Goal: Task Accomplishment & Management: Use online tool/utility

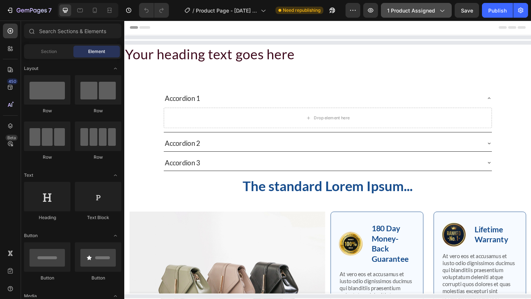
select select "579470447213675429"
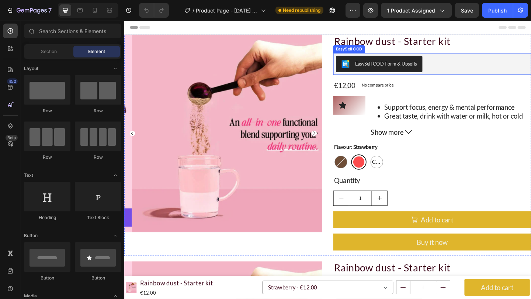
radio input "false"
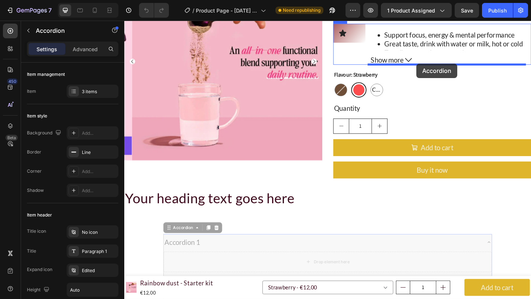
scroll to position [319, 0]
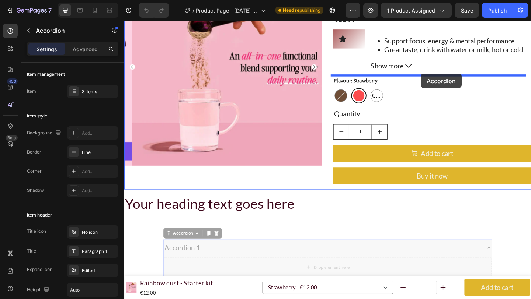
drag, startPoint x: 179, startPoint y: 176, endPoint x: 447, endPoint y: 78, distance: 284.8
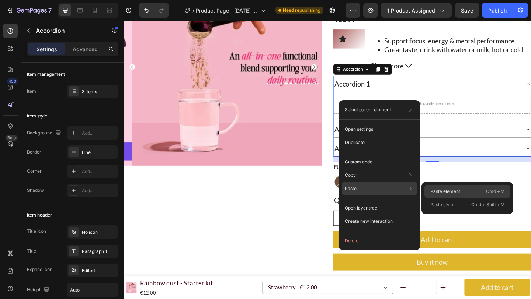
click at [451, 195] on p "Paste element" at bounding box center [445, 191] width 30 height 7
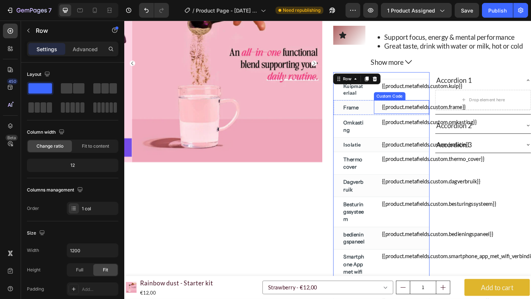
scroll to position [302, 0]
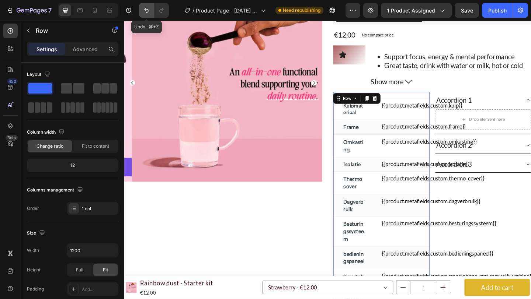
click at [143, 10] on icon "Undo/Redo" at bounding box center [146, 10] width 7 height 7
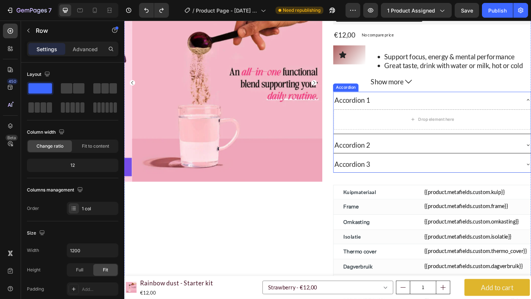
click at [530, 151] on div "Accordion 2" at bounding box center [459, 156] width 214 height 18
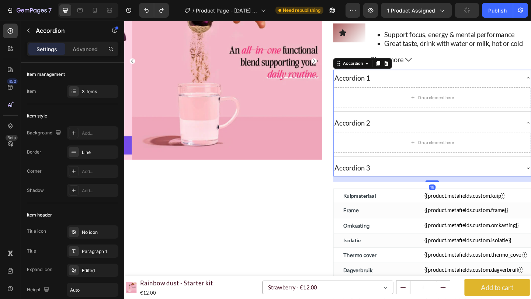
scroll to position [400, 0]
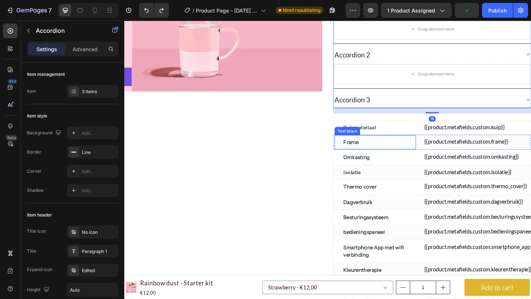
click at [362, 151] on p "Frame" at bounding box center [370, 153] width 17 height 8
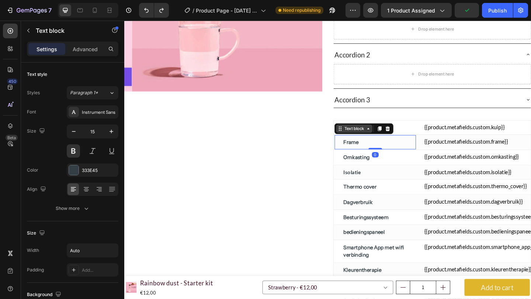
click at [373, 141] on div "Text block" at bounding box center [374, 138] width 25 height 7
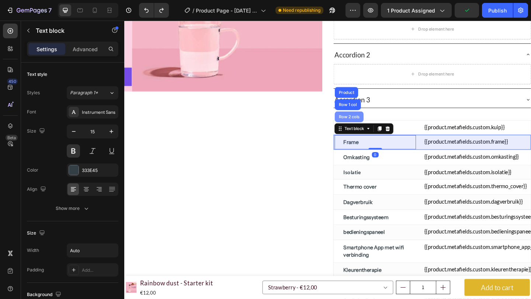
click at [368, 125] on div "Row 2 cols" at bounding box center [368, 125] width 25 height 4
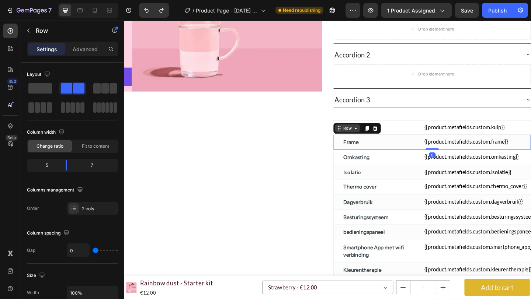
click at [367, 140] on div "Row" at bounding box center [367, 138] width 12 height 7
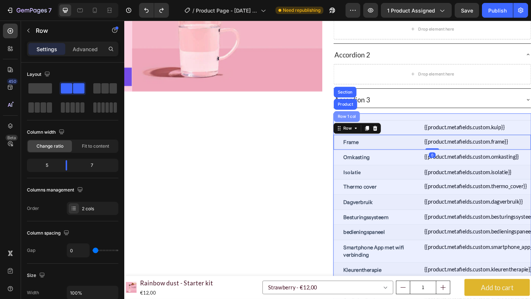
click at [364, 126] on div "Row 1 col" at bounding box center [366, 125] width 22 height 4
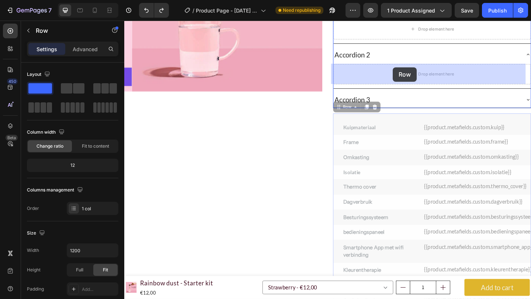
drag, startPoint x: 363, startPoint y: 116, endPoint x: 416, endPoint y: 71, distance: 69.8
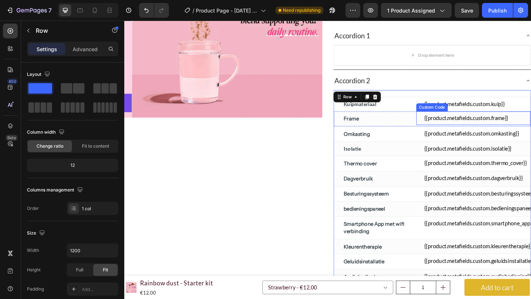
scroll to position [285, 0]
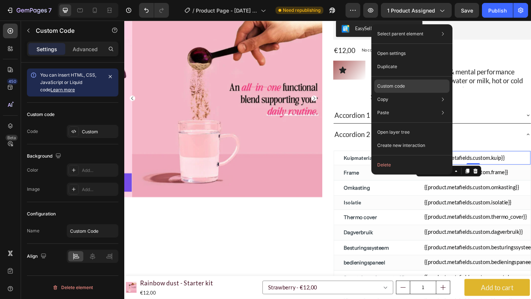
click at [403, 88] on p "Custom code" at bounding box center [391, 86] width 28 height 7
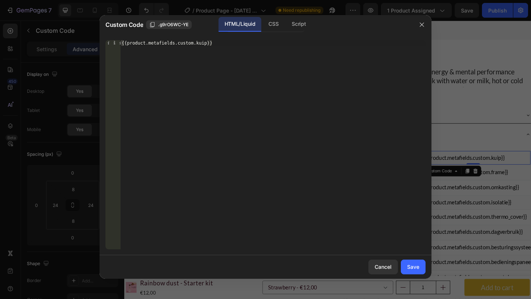
click at [497, 138] on div at bounding box center [265, 149] width 531 height 299
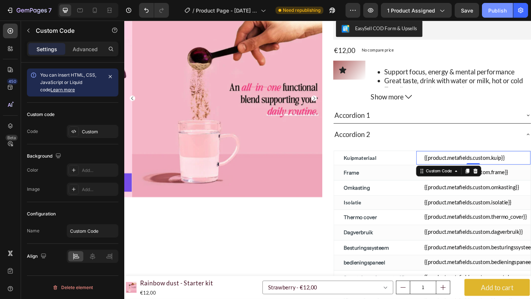
click at [491, 5] on button "Publish" at bounding box center [497, 10] width 31 height 15
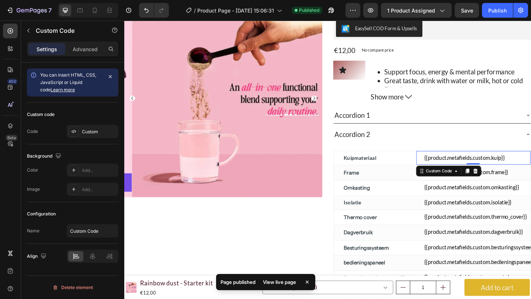
click at [283, 281] on div "View live page" at bounding box center [279, 282] width 42 height 10
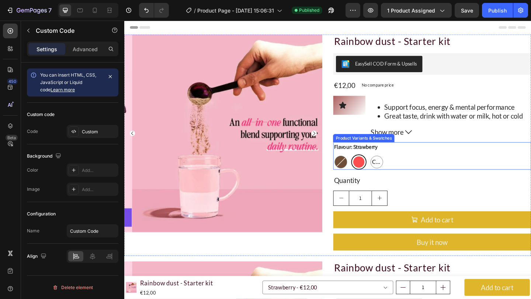
scroll to position [58, 0]
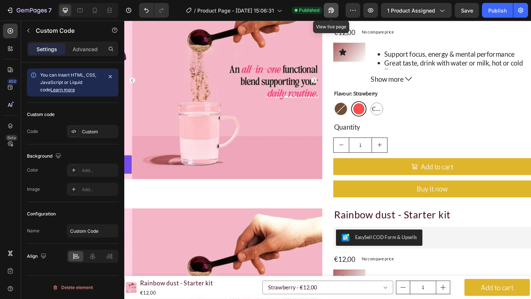
click at [333, 8] on icon "button" at bounding box center [330, 10] width 7 height 7
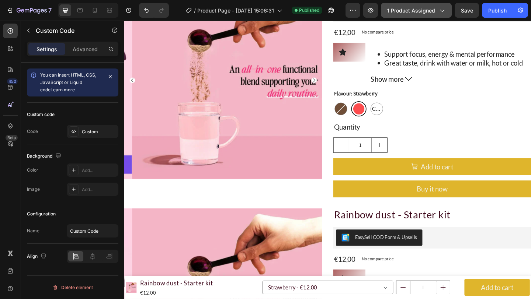
click at [420, 10] on span "1 product assigned" at bounding box center [411, 11] width 48 height 8
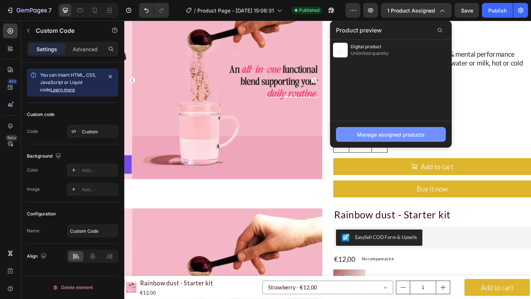
click at [387, 134] on div "Manage assigned products" at bounding box center [391, 135] width 68 height 8
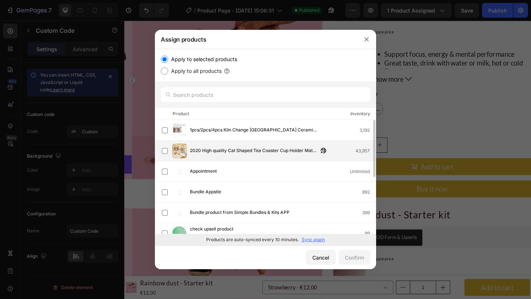
click at [211, 151] on span "2020 High quality Cat Shaped Tea Coaster Cup Holder Mat Coffee Drinks Drink Sil…" at bounding box center [254, 151] width 128 height 8
click at [348, 255] on div "Confirm" at bounding box center [354, 258] width 19 height 8
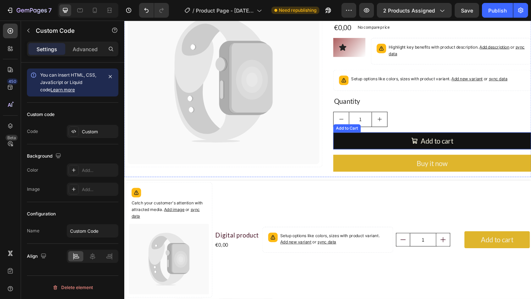
scroll to position [130, 0]
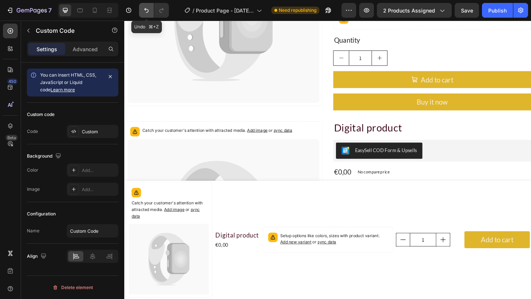
click at [145, 10] on icon "Undo/Redo" at bounding box center [146, 10] width 4 height 5
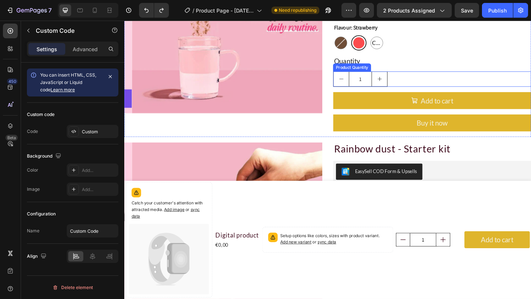
scroll to position [0, 0]
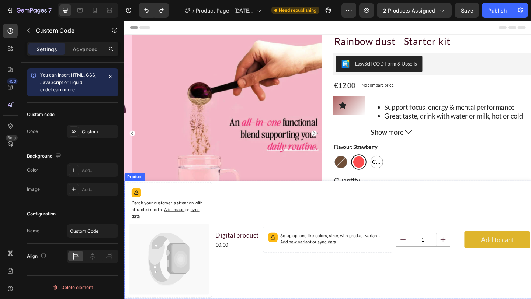
click at [346, 203] on div "Setup options like colors, sizes with product variant. Add new variant or sync …" at bounding box center [419, 259] width 291 height 126
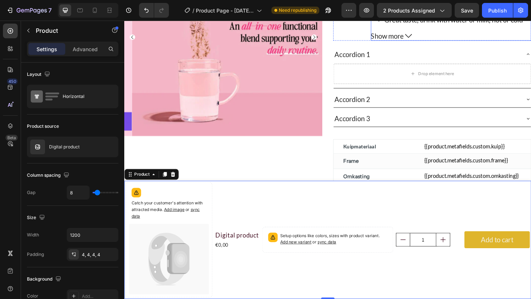
scroll to position [384, 0]
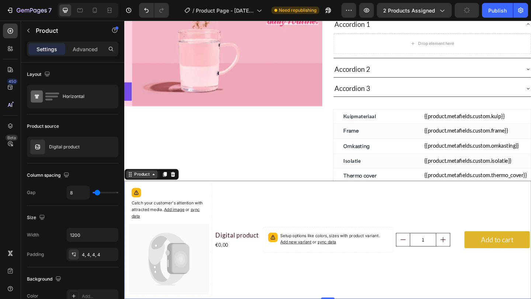
click at [142, 191] on div "Product" at bounding box center [143, 188] width 20 height 7
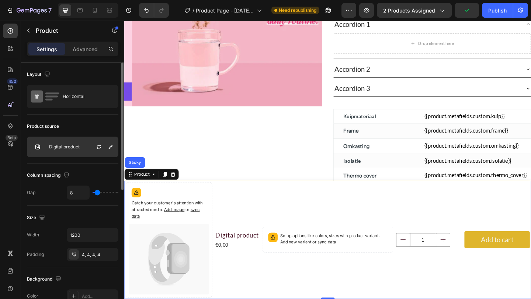
click at [70, 146] on p "Digital product" at bounding box center [64, 146] width 31 height 5
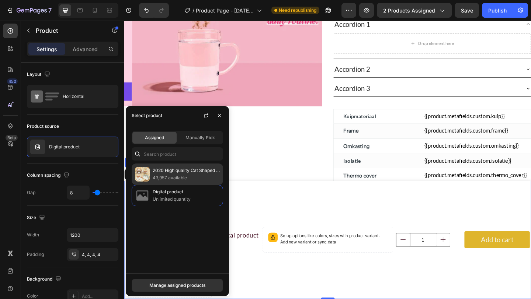
click at [181, 168] on p "2020 High quality Cat Shaped Tea Coaster Cup Holder Mat Coffee Drinks Drink Sil…" at bounding box center [186, 170] width 67 height 7
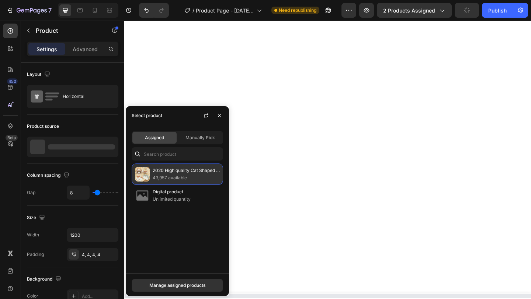
select select "440586021324456888"
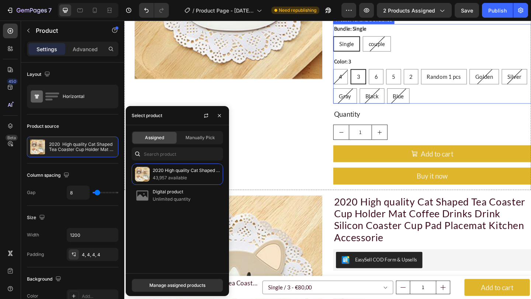
scroll to position [380, 0]
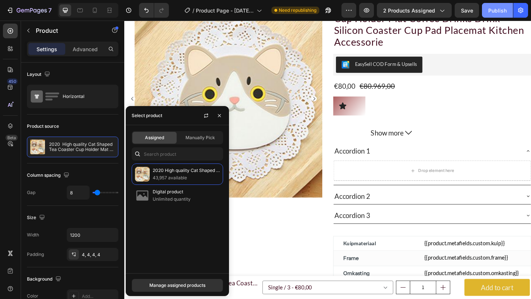
click at [493, 6] on button "Publish" at bounding box center [497, 10] width 31 height 15
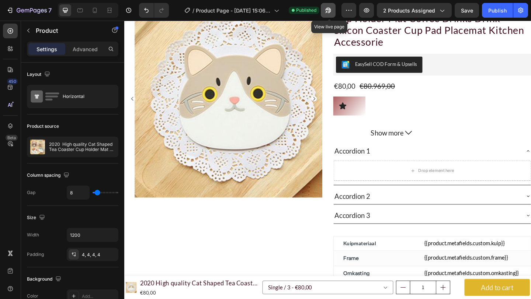
click at [335, 13] on button "button" at bounding box center [328, 10] width 15 height 15
click at [473, 207] on div "Accordion 2" at bounding box center [453, 212] width 203 height 12
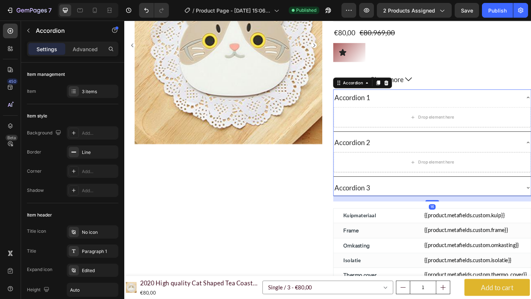
scroll to position [438, 0]
click at [352, 241] on div "Frame Text block" at bounding box center [396, 249] width 89 height 16
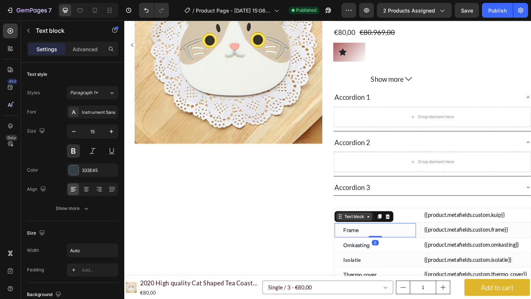
click at [373, 235] on div "Text block" at bounding box center [374, 234] width 25 height 7
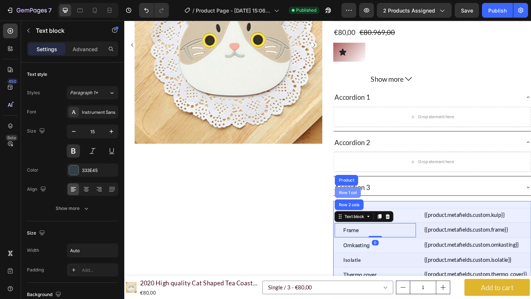
click at [367, 206] on div "Row 1 col" at bounding box center [367, 208] width 22 height 4
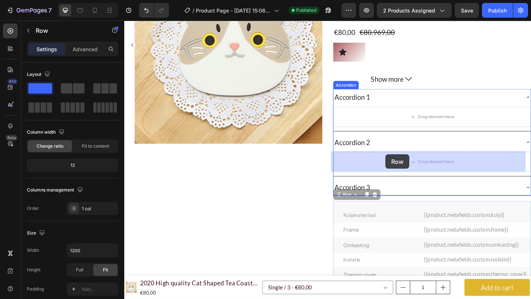
drag, startPoint x: 363, startPoint y: 212, endPoint x: 408, endPoint y: 166, distance: 64.4
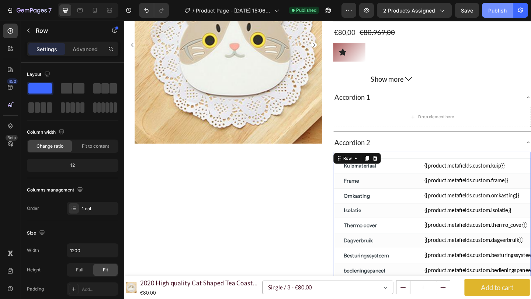
click at [503, 13] on div "Publish" at bounding box center [497, 11] width 18 height 8
click at [373, 172] on icon at bounding box center [376, 171] width 6 height 6
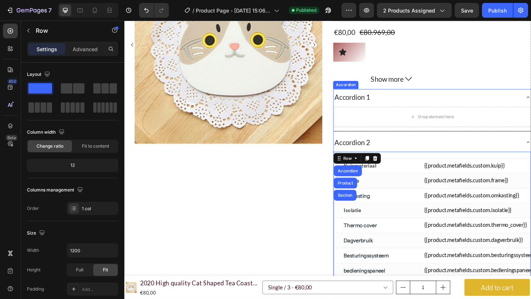
click at [530, 103] on div "Accordion 1" at bounding box center [459, 104] width 214 height 18
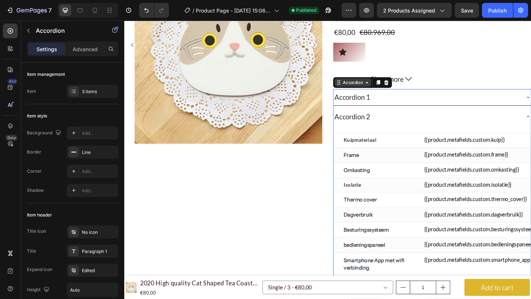
drag, startPoint x: 373, startPoint y: 90, endPoint x: 478, endPoint y: 106, distance: 106.3
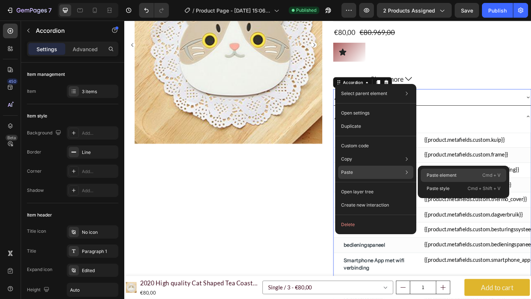
click at [443, 175] on p "Paste element" at bounding box center [441, 175] width 30 height 7
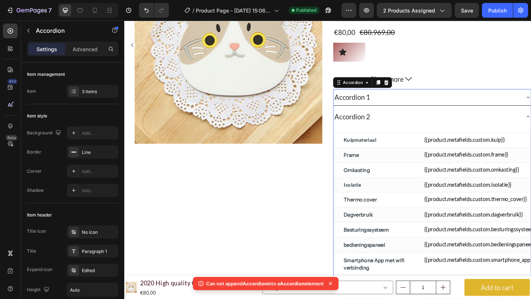
click at [530, 121] on div "Accordion 2" at bounding box center [459, 125] width 214 height 18
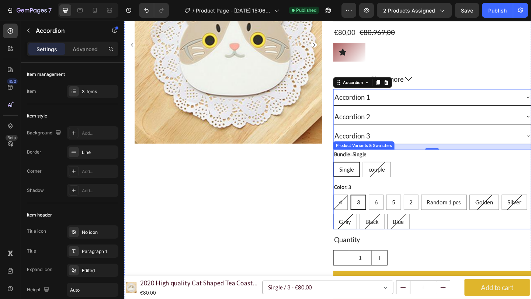
click at [439, 165] on div "Bundle: Single Single Single Single couple couple couple" at bounding box center [458, 176] width 215 height 30
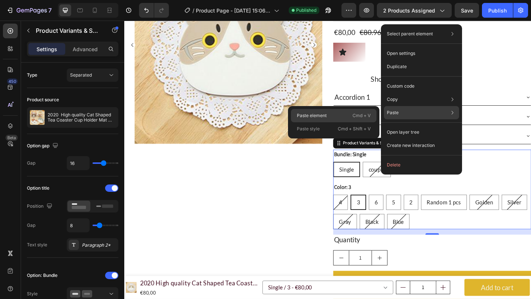
click at [304, 113] on p "Paste element" at bounding box center [312, 115] width 30 height 7
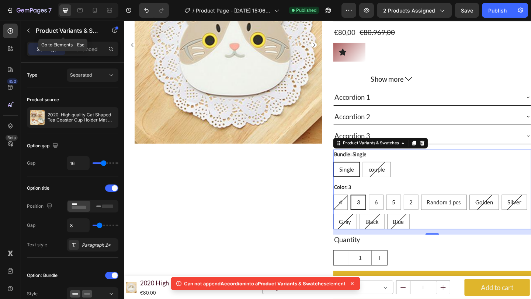
click at [29, 33] on icon "button" at bounding box center [28, 31] width 6 height 6
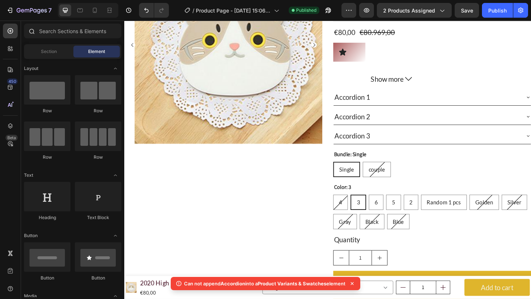
click at [37, 32] on div at bounding box center [31, 31] width 15 height 15
click at [68, 32] on input "text" at bounding box center [72, 31] width 97 height 15
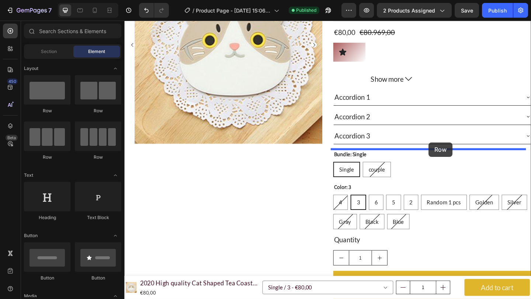
drag, startPoint x: 174, startPoint y: 109, endPoint x: 455, endPoint y: 153, distance: 284.6
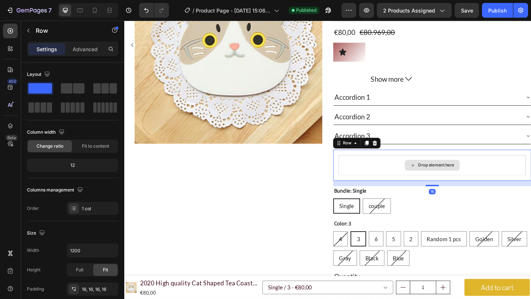
click at [385, 174] on div "Drop element here" at bounding box center [458, 178] width 203 height 22
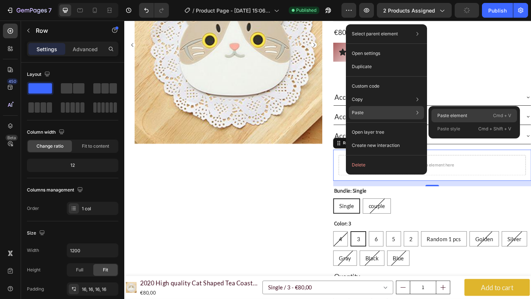
click at [468, 122] on div "Paste element Cmd + V" at bounding box center [474, 128] width 86 height 13
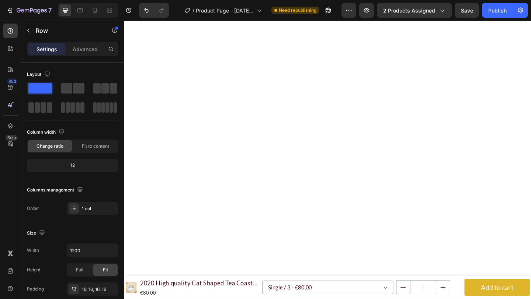
scroll to position [2278, 0]
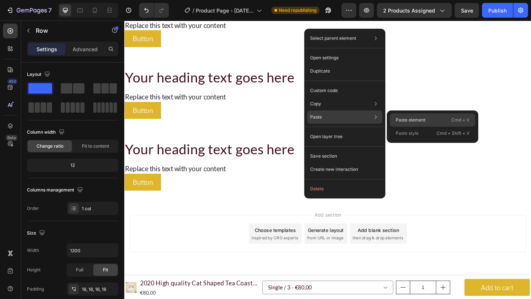
click at [430, 127] on div "Paste element Cmd + V" at bounding box center [433, 133] width 86 height 13
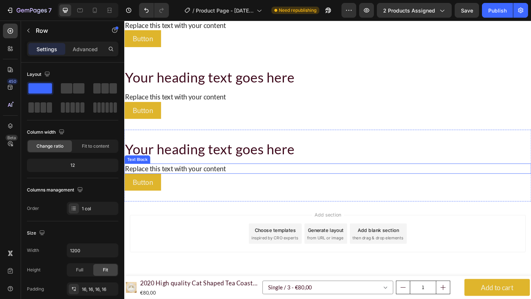
click at [444, 178] on div "Replace this text with your content" at bounding box center [345, 181] width 442 height 11
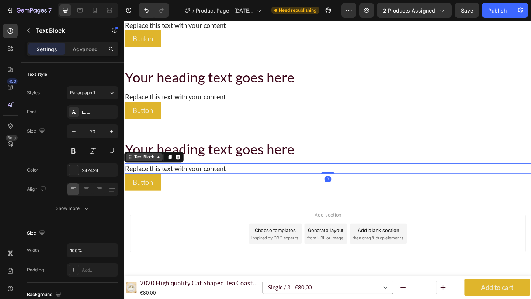
click at [151, 171] on div "Text Block" at bounding box center [145, 169] width 25 height 7
click at [272, 183] on div "Replace this text with your content" at bounding box center [345, 181] width 442 height 11
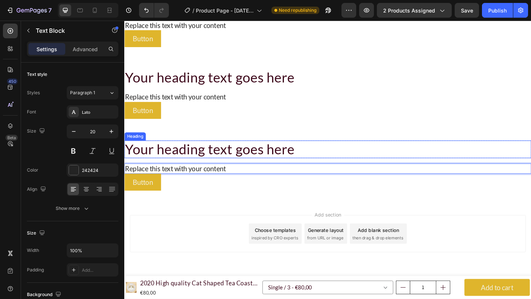
click at [334, 152] on h2 "Your heading text goes here" at bounding box center [345, 160] width 442 height 19
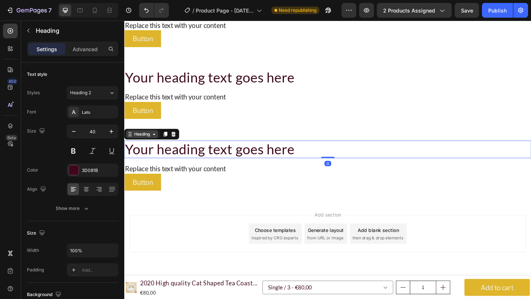
click at [153, 148] on div "Heading" at bounding box center [143, 144] width 35 height 9
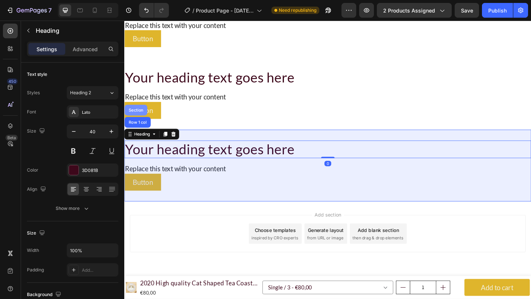
click at [140, 118] on div "Section" at bounding box center [137, 118] width 19 height 4
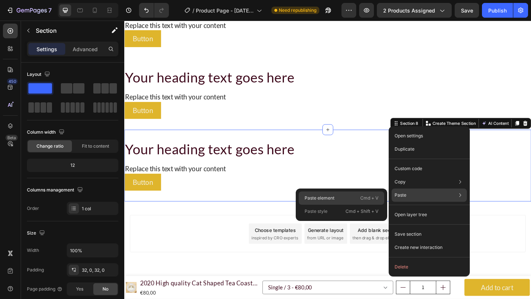
drag, startPoint x: 322, startPoint y: 201, endPoint x: 215, endPoint y: 196, distance: 107.0
click at [322, 201] on p "Paste element" at bounding box center [319, 198] width 30 height 7
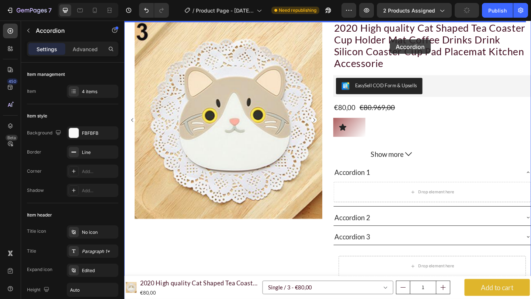
scroll to position [317, 0]
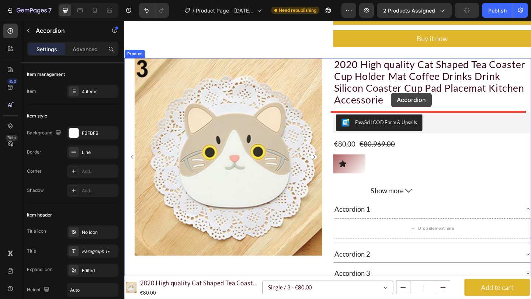
drag, startPoint x: 149, startPoint y: 216, endPoint x: 414, endPoint y: 99, distance: 290.4
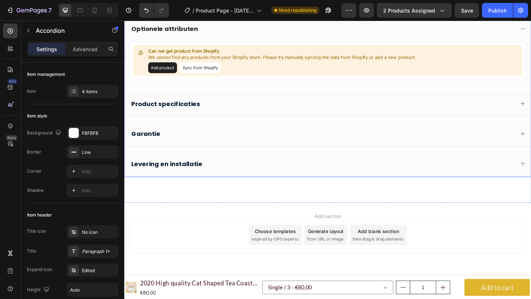
scroll to position [2554, 0]
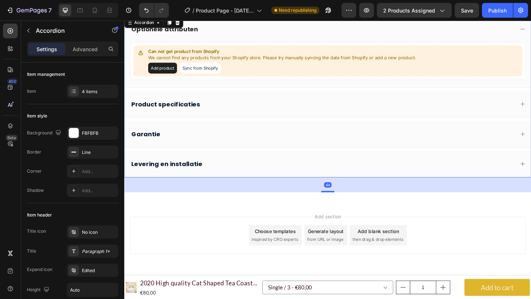
click at [530, 107] on div "Product specificaties" at bounding box center [346, 111] width 442 height 28
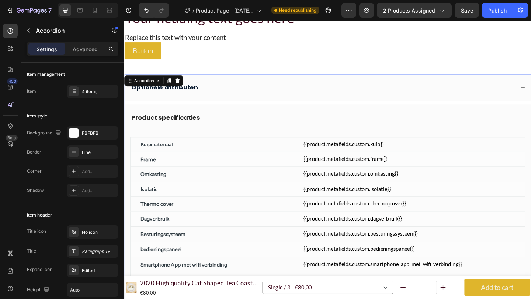
scroll to position [2456, 0]
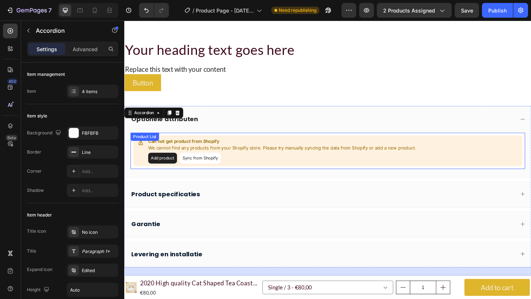
click at [489, 161] on div "Can not get product from Shopify We cannot find any products from your Shopify …" at bounding box center [345, 163] width 423 height 34
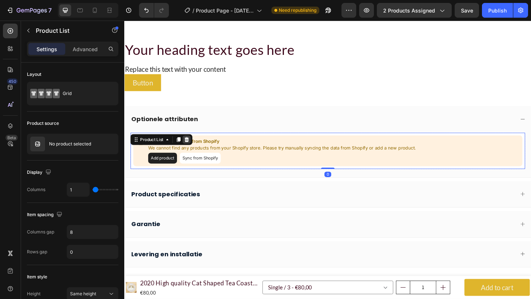
click at [196, 150] on div at bounding box center [192, 150] width 9 height 9
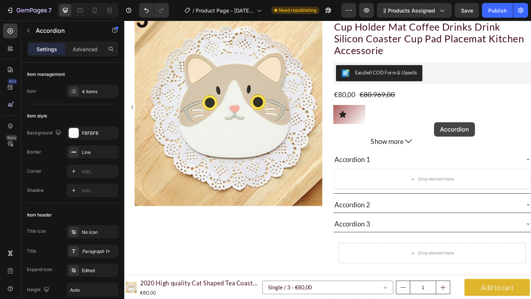
scroll to position [414, 0]
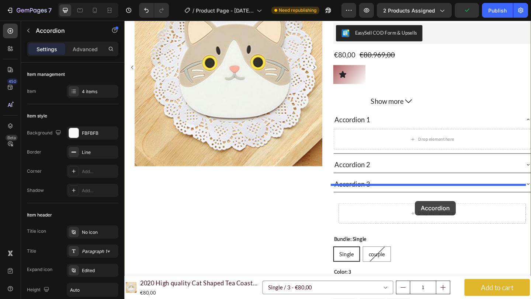
drag, startPoint x: 136, startPoint y: 111, endPoint x: 440, endPoint y: 217, distance: 322.5
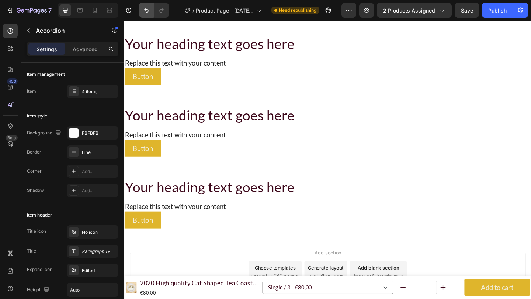
scroll to position [2498, 0]
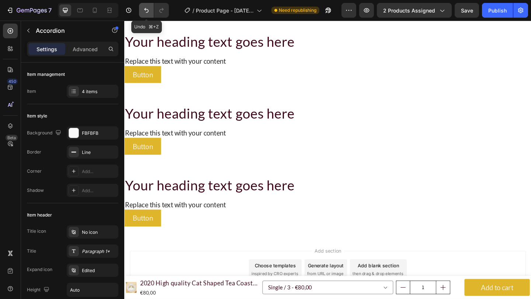
click at [142, 11] on button "Undo/Redo" at bounding box center [146, 10] width 15 height 15
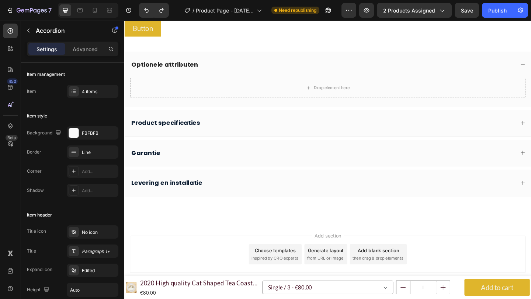
scroll to position [2727, 0]
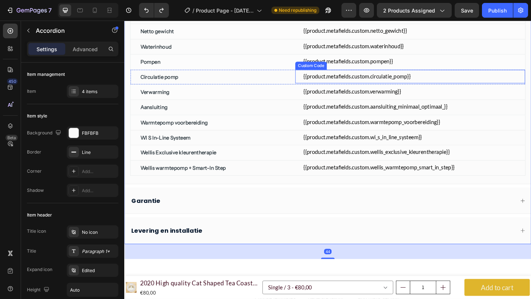
scroll to position [3255, 0]
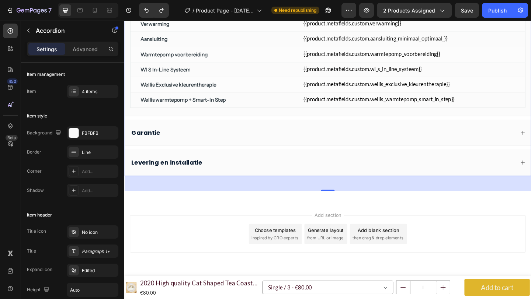
click at [530, 144] on div "Garantie" at bounding box center [346, 142] width 442 height 28
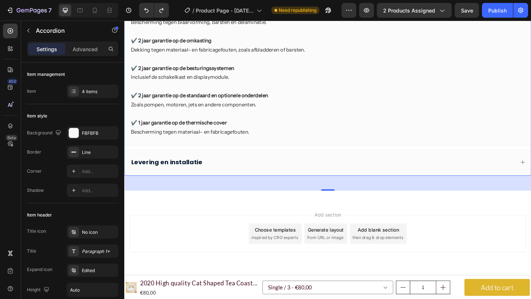
scroll to position [2806, 0]
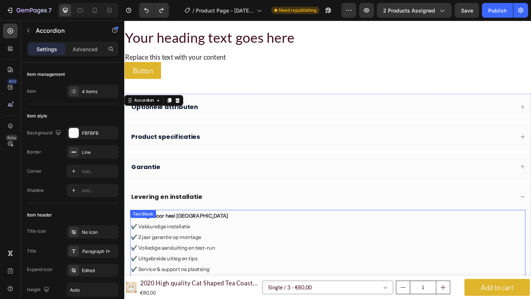
scroll to position [2715, 0]
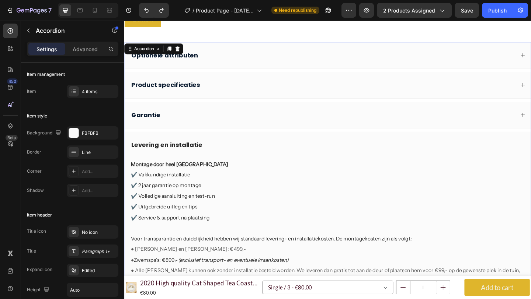
click at [530, 128] on div "Garantie" at bounding box center [346, 123] width 442 height 28
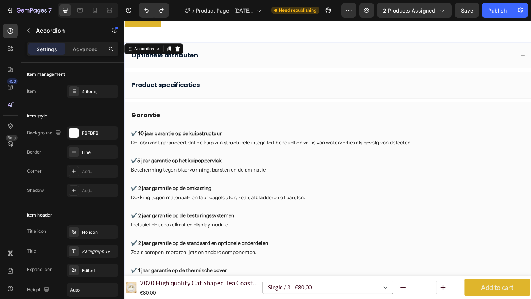
click at [530, 93] on div "Product specificaties" at bounding box center [339, 90] width 418 height 11
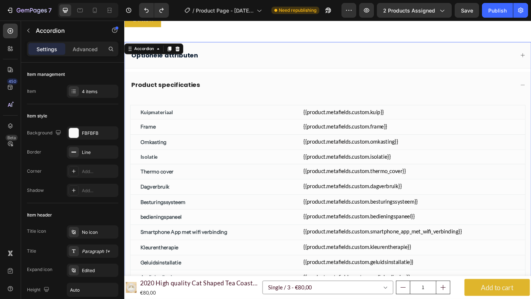
click at [382, 59] on div "Optionele attributen" at bounding box center [339, 58] width 418 height 11
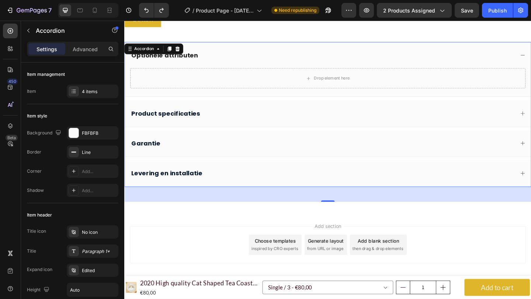
click at [382, 59] on div "Optionele attributen" at bounding box center [339, 58] width 418 height 11
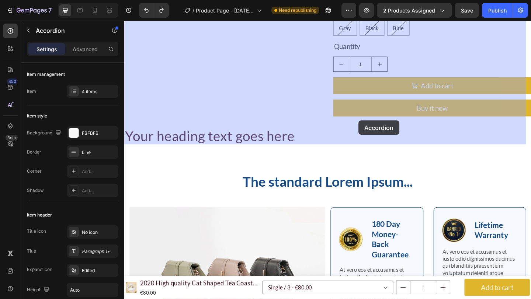
scroll to position [725, 0]
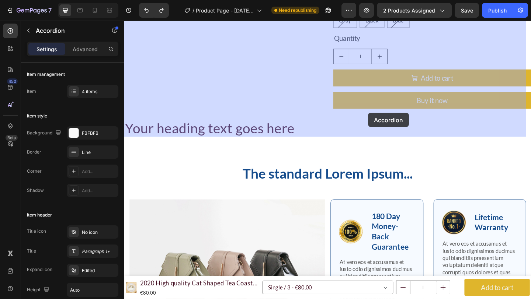
drag, startPoint x: 147, startPoint y: 69, endPoint x: 389, endPoint y: 121, distance: 247.7
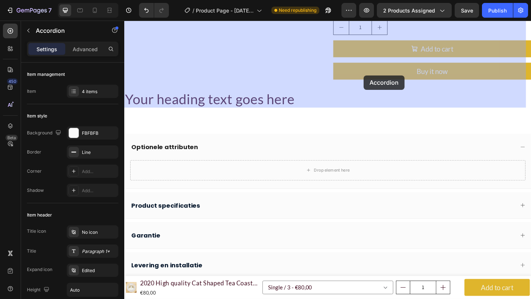
scroll to position [754, 0]
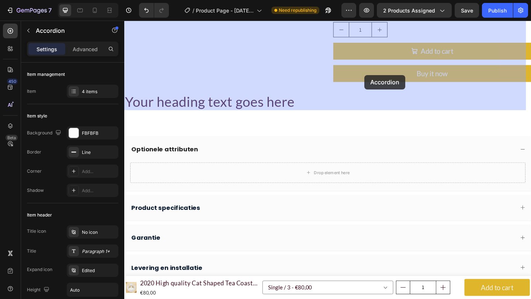
drag, startPoint x: 150, startPoint y: 170, endPoint x: 385, endPoint y: 80, distance: 251.9
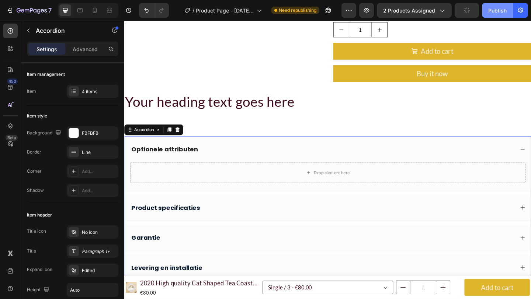
click at [500, 11] on div "Publish" at bounding box center [497, 11] width 18 height 8
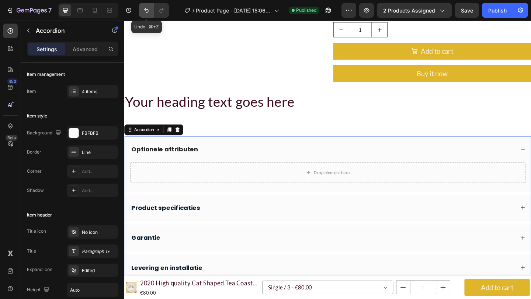
click at [142, 12] on button "Undo/Redo" at bounding box center [146, 10] width 15 height 15
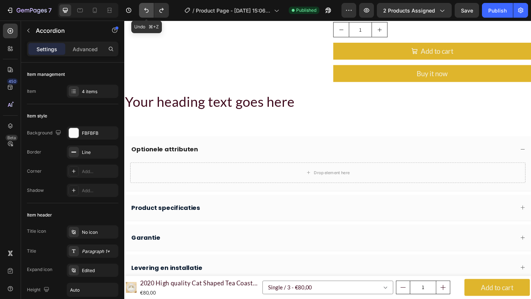
click at [142, 12] on button "Undo/Redo" at bounding box center [146, 10] width 15 height 15
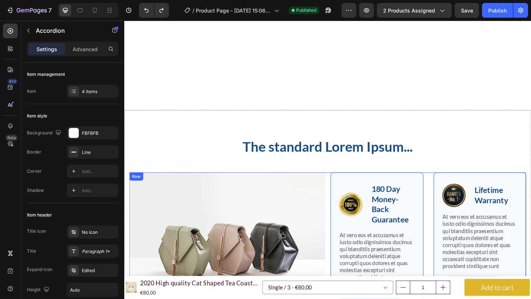
scroll to position [1195, 0]
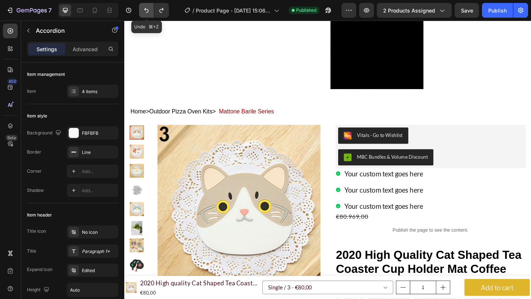
click at [152, 13] on button "Undo/Redo" at bounding box center [146, 10] width 15 height 15
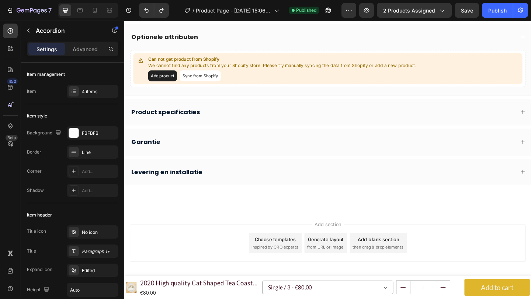
scroll to position [2540, 0]
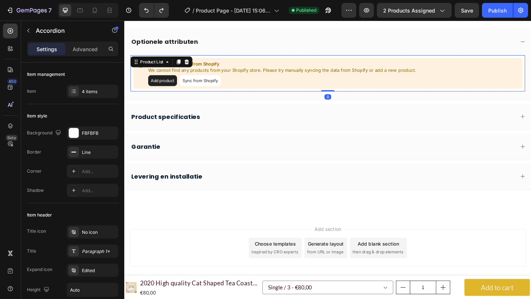
click at [262, 83] on div "Add product Sync from Shopify" at bounding box center [295, 86] width 291 height 12
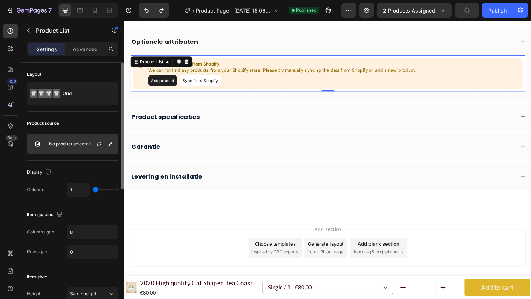
click at [63, 146] on p "No product selected" at bounding box center [70, 144] width 42 height 5
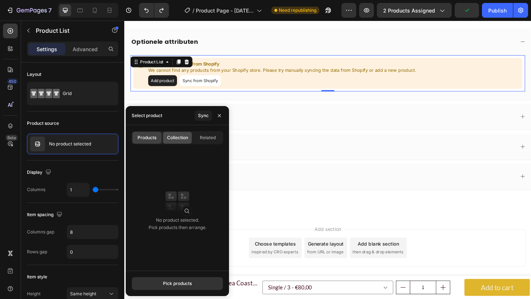
click at [173, 137] on span "Collection" at bounding box center [177, 138] width 21 height 7
type input "4"
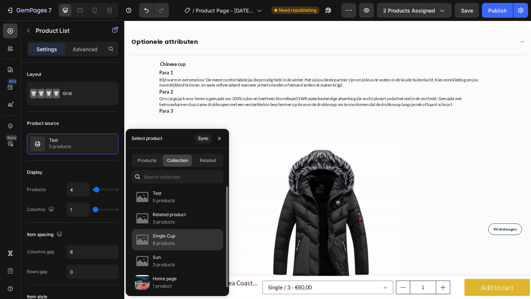
click at [177, 251] on div "Single Cup 8 products" at bounding box center [177, 261] width 91 height 21
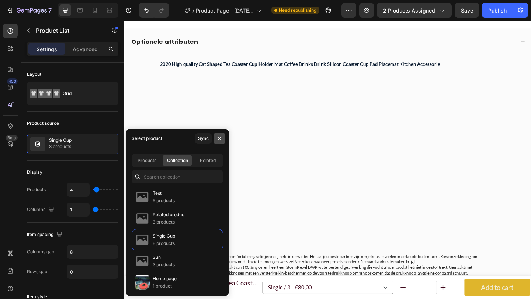
click at [219, 137] on icon "button" at bounding box center [219, 139] width 6 height 6
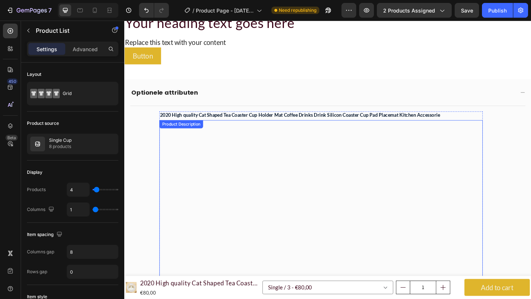
scroll to position [2425, 0]
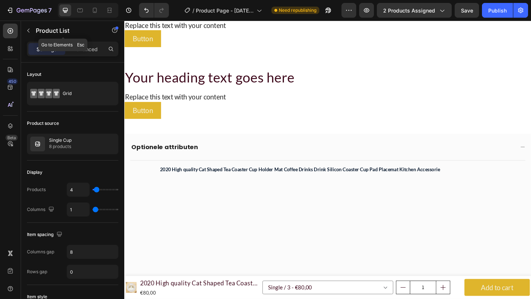
click at [21, 31] on div "Product List" at bounding box center [63, 30] width 84 height 19
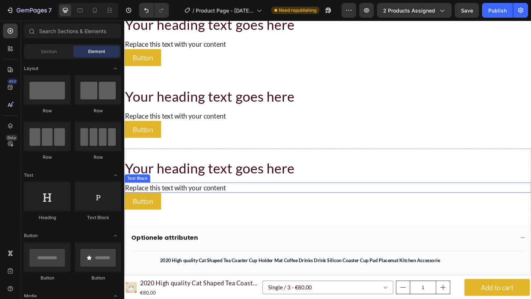
scroll to position [2397, 0]
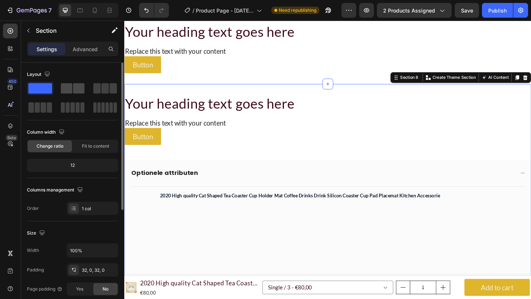
click at [81, 89] on span at bounding box center [78, 88] width 11 height 10
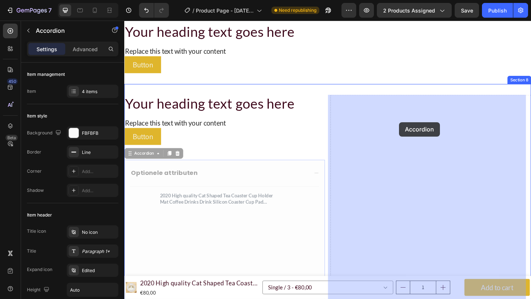
drag, startPoint x: 135, startPoint y: 168, endPoint x: 423, endPoint y: 131, distance: 290.5
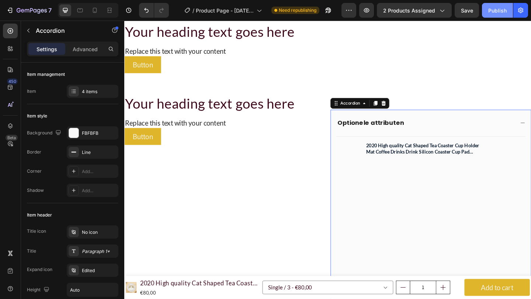
click at [495, 7] on div "Publish" at bounding box center [497, 11] width 18 height 8
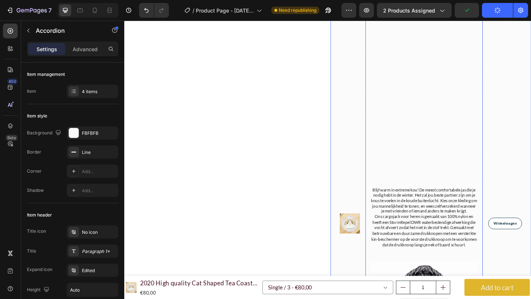
scroll to position [2409, 0]
